Goal: Task Accomplishment & Management: Complete application form

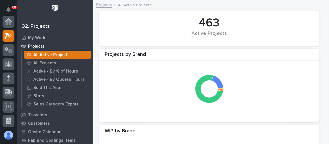
scroll to position [14, 0]
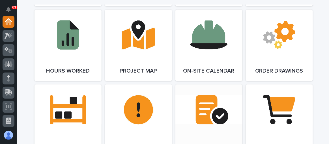
scroll to position [618, 0]
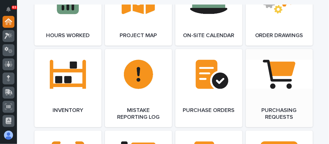
click at [267, 88] on link "Open Link" at bounding box center [279, 88] width 67 height 78
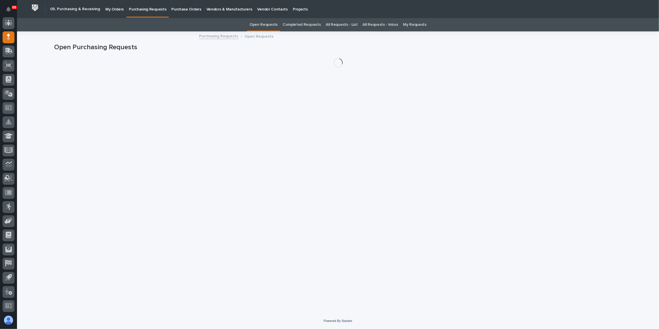
scroll to position [42, 0]
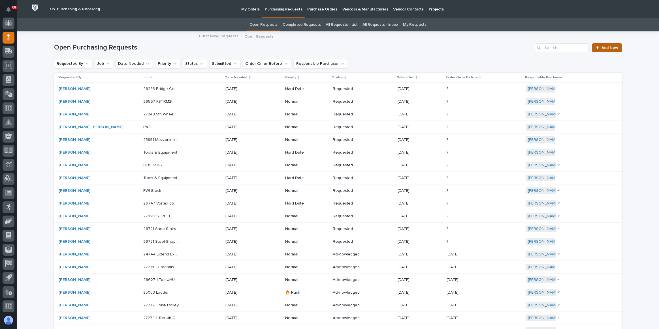
click at [329, 47] on span "Add New" at bounding box center [609, 48] width 17 height 4
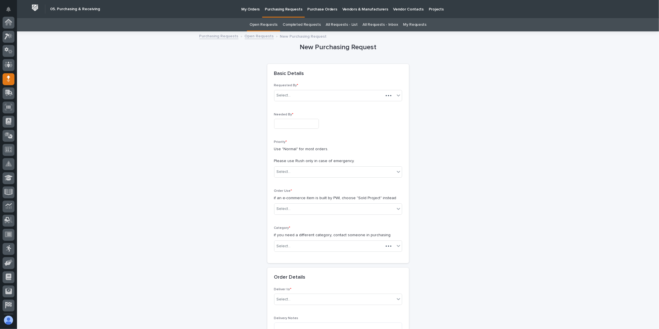
scroll to position [42, 0]
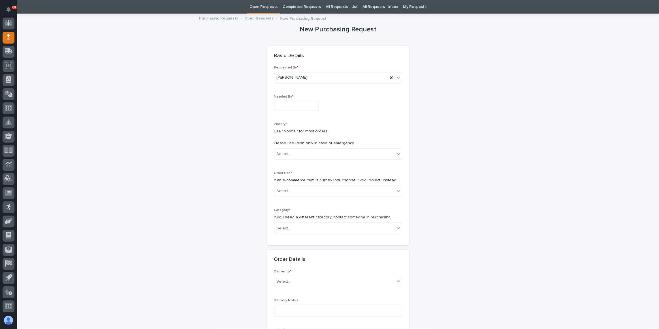
click at [288, 108] on input "text" at bounding box center [296, 106] width 45 height 10
click at [304, 76] on div "2" at bounding box center [302, 78] width 8 height 8
type input "**********"
click at [297, 144] on div "Select..." at bounding box center [334, 154] width 120 height 9
click at [291, 144] on div "Normal" at bounding box center [335, 184] width 127 height 10
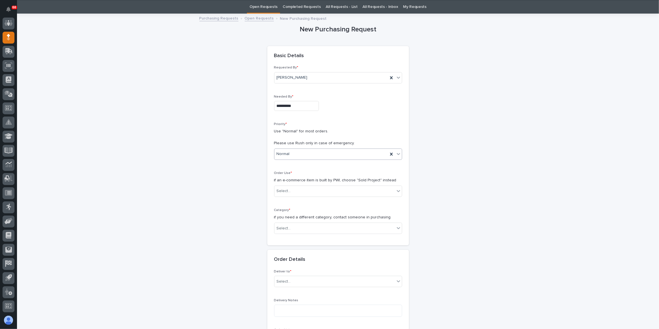
scroll to position [69, 0]
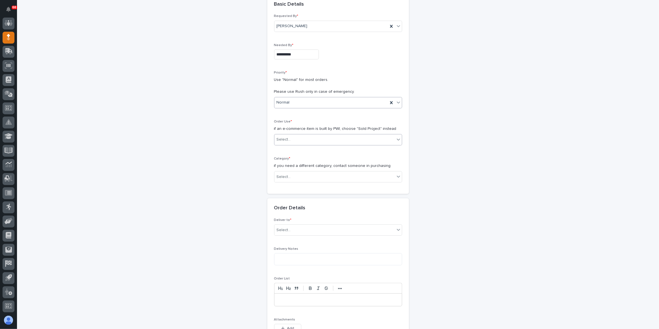
click at [320, 140] on div "Select..." at bounding box center [334, 139] width 120 height 9
click at [289, 144] on div "PWI Stock" at bounding box center [335, 199] width 127 height 10
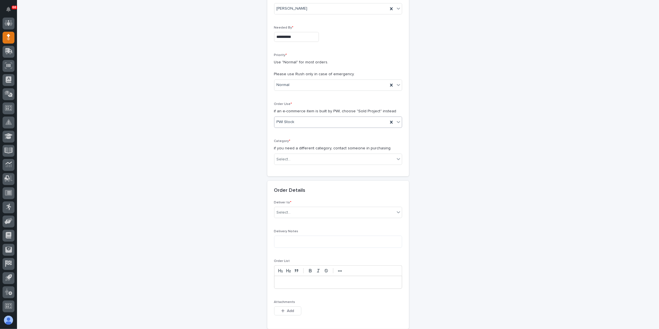
scroll to position [95, 0]
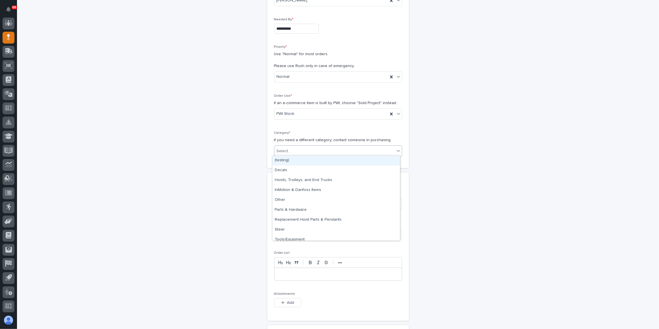
click at [316, 144] on div "Select..." at bounding box center [334, 151] width 120 height 9
click at [291, 144] on div "Tools/Equipment" at bounding box center [335, 240] width 127 height 10
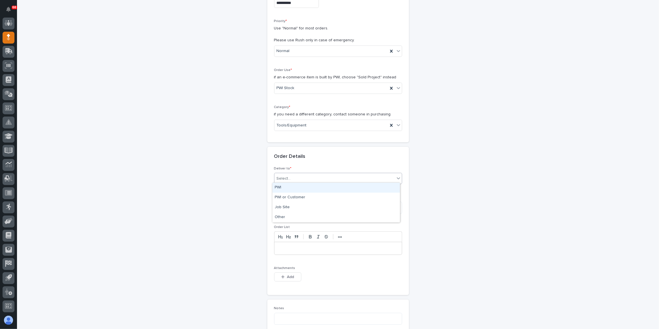
click at [308, 144] on div "Select..." at bounding box center [334, 178] width 120 height 9
click at [299, 144] on div "PWI" at bounding box center [335, 188] width 127 height 10
click at [287, 144] on textarea at bounding box center [338, 208] width 128 height 12
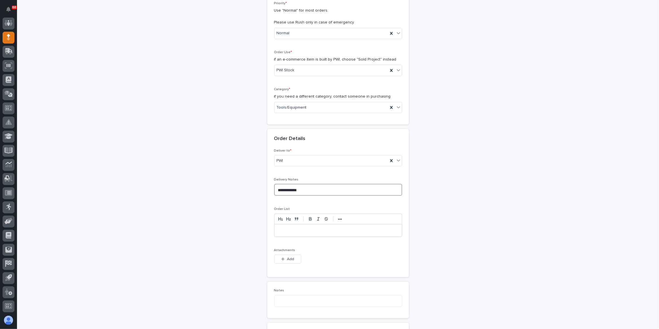
scroll to position [147, 0]
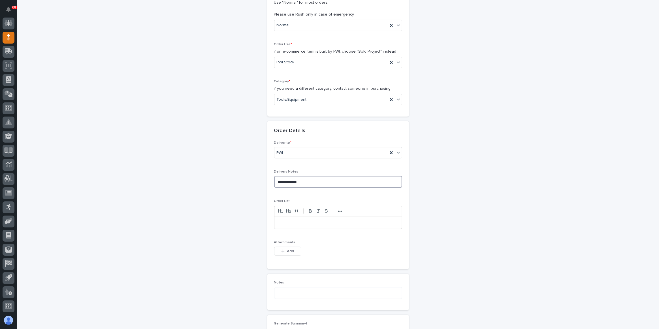
type textarea "**********"
click at [279, 144] on p at bounding box center [338, 223] width 119 height 6
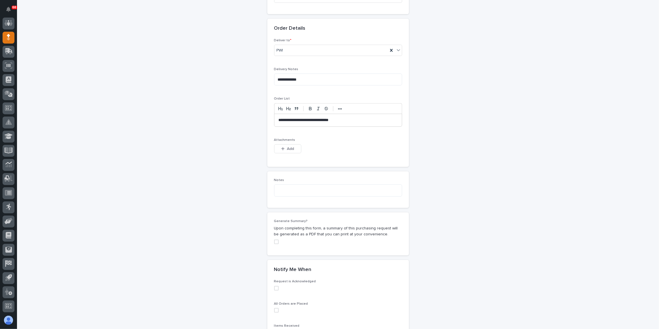
scroll to position [249, 0]
click at [274, 144] on span at bounding box center [276, 242] width 5 height 5
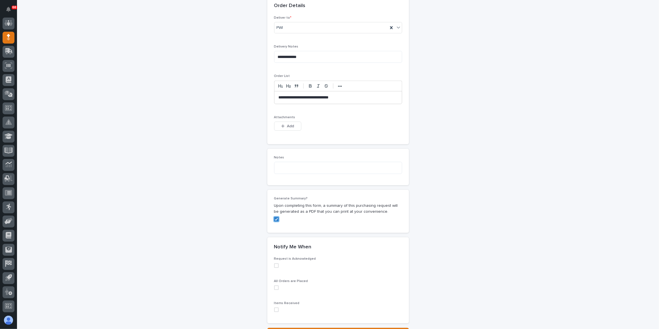
scroll to position [301, 0]
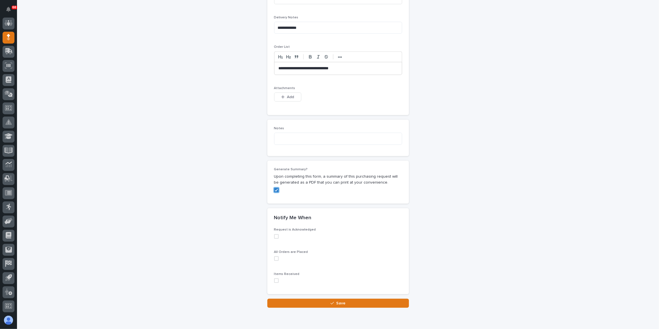
click at [276, 144] on span at bounding box center [276, 236] width 5 height 5
click at [277, 144] on label at bounding box center [338, 259] width 128 height 5
click at [275, 144] on span at bounding box center [276, 281] width 5 height 5
click at [328, 144] on button "Save" at bounding box center [338, 303] width 142 height 9
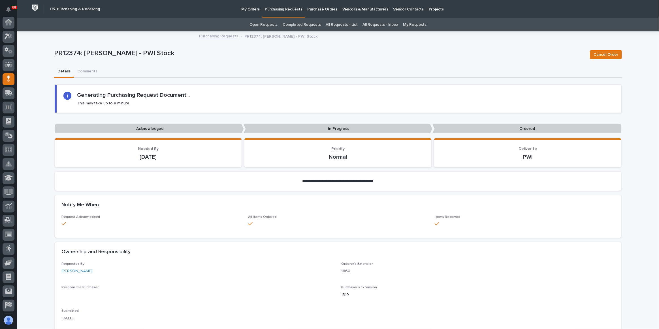
scroll to position [42, 0]
